Goal: Task Accomplishment & Management: Manage account settings

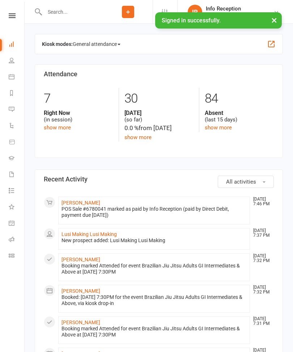
click at [74, 12] on input "text" at bounding box center [72, 12] width 61 height 10
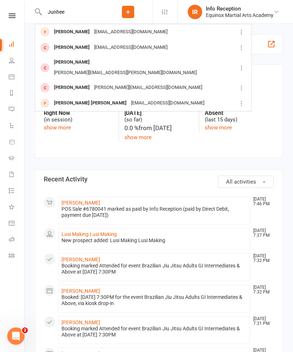
type input "Junhee"
click at [112, 38] on div "[PERSON_NAME] [EMAIL_ADDRESS][DOMAIN_NAME]" at bounding box center [135, 32] width 201 height 15
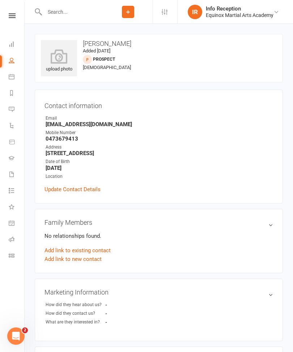
click at [108, 65] on span "[DEMOGRAPHIC_DATA]" at bounding box center [107, 67] width 48 height 5
click at [111, 61] on snap "prospect" at bounding box center [104, 59] width 22 height 5
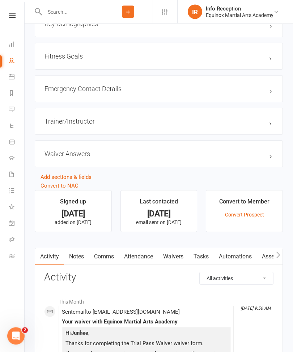
scroll to position [500, 0]
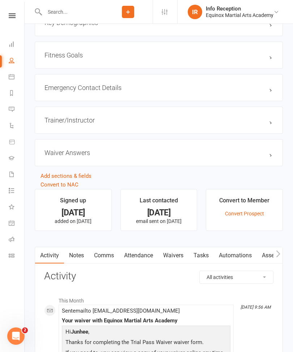
click at [257, 215] on link "Convert Prospect" at bounding box center [244, 214] width 39 height 6
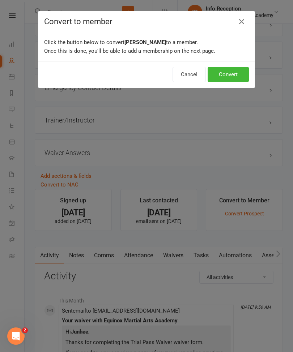
click at [237, 76] on button "Convert" at bounding box center [227, 74] width 41 height 15
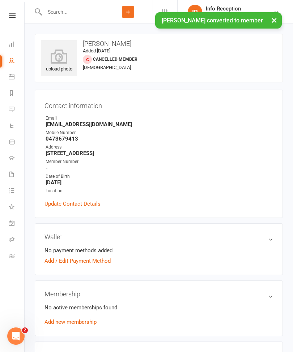
click at [100, 260] on link "Add / Edit Payment Method" at bounding box center [77, 261] width 66 height 9
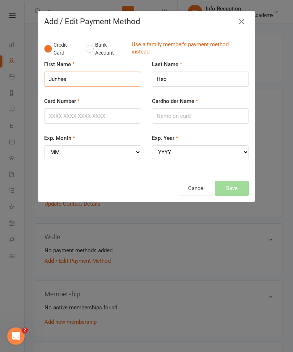
click at [102, 80] on input "Junhee" at bounding box center [92, 79] width 97 height 15
type input "J"
type input "H"
type input "Imogen"
click at [104, 117] on input "Card Number" at bounding box center [92, 115] width 97 height 15
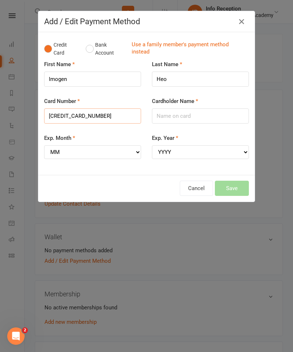
type input "[CREDIT_CARD_NUMBER]"
click at [213, 116] on input "Cardholder Name" at bounding box center [200, 115] width 97 height 15
type input "[PERSON_NAME]"
click at [130, 149] on select "MM 01 02 03 04 05 06 07 08 09 10 11 12" at bounding box center [92, 152] width 97 height 14
select select "10"
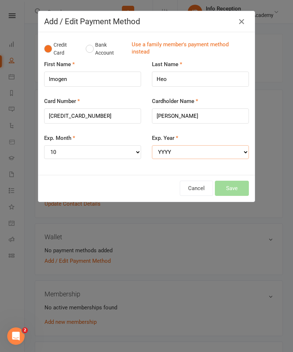
click at [220, 153] on select "YYYY 2025 2026 2027 2028 2029 2030 2031 2032 2033 2034" at bounding box center [200, 152] width 97 height 14
select select "2028"
click at [206, 80] on input "Heo" at bounding box center [200, 79] width 97 height 15
type input "H"
type input "Lim"
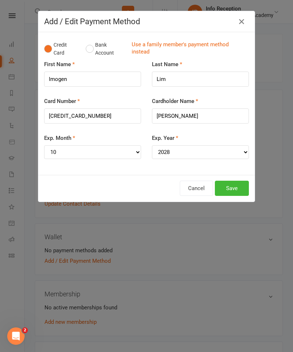
click at [233, 182] on button "Save" at bounding box center [232, 188] width 34 height 15
